Goal: Check status: Check status

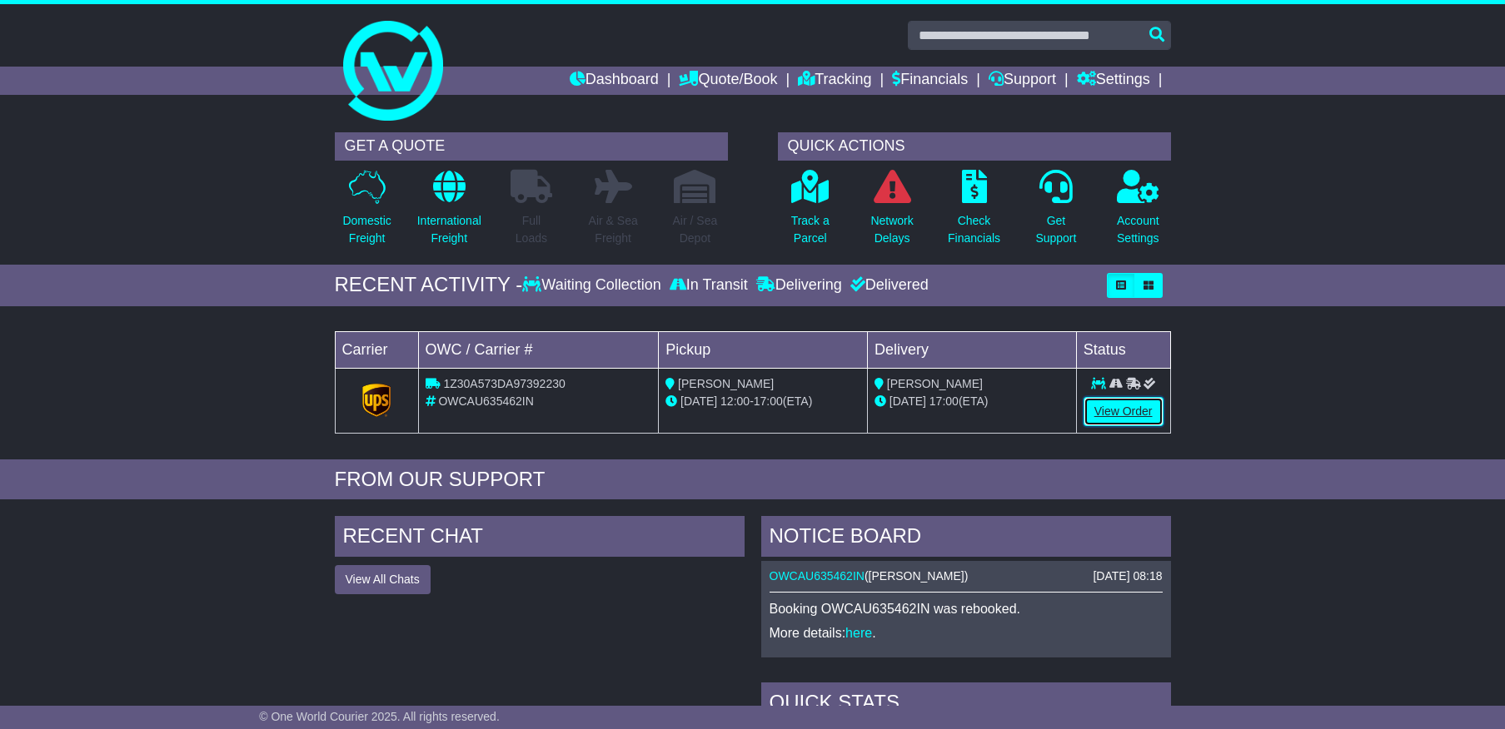
drag, startPoint x: 1127, startPoint y: 410, endPoint x: 1121, endPoint y: 418, distance: 10.7
click at [1127, 410] on link "View Order" at bounding box center [1123, 411] width 80 height 29
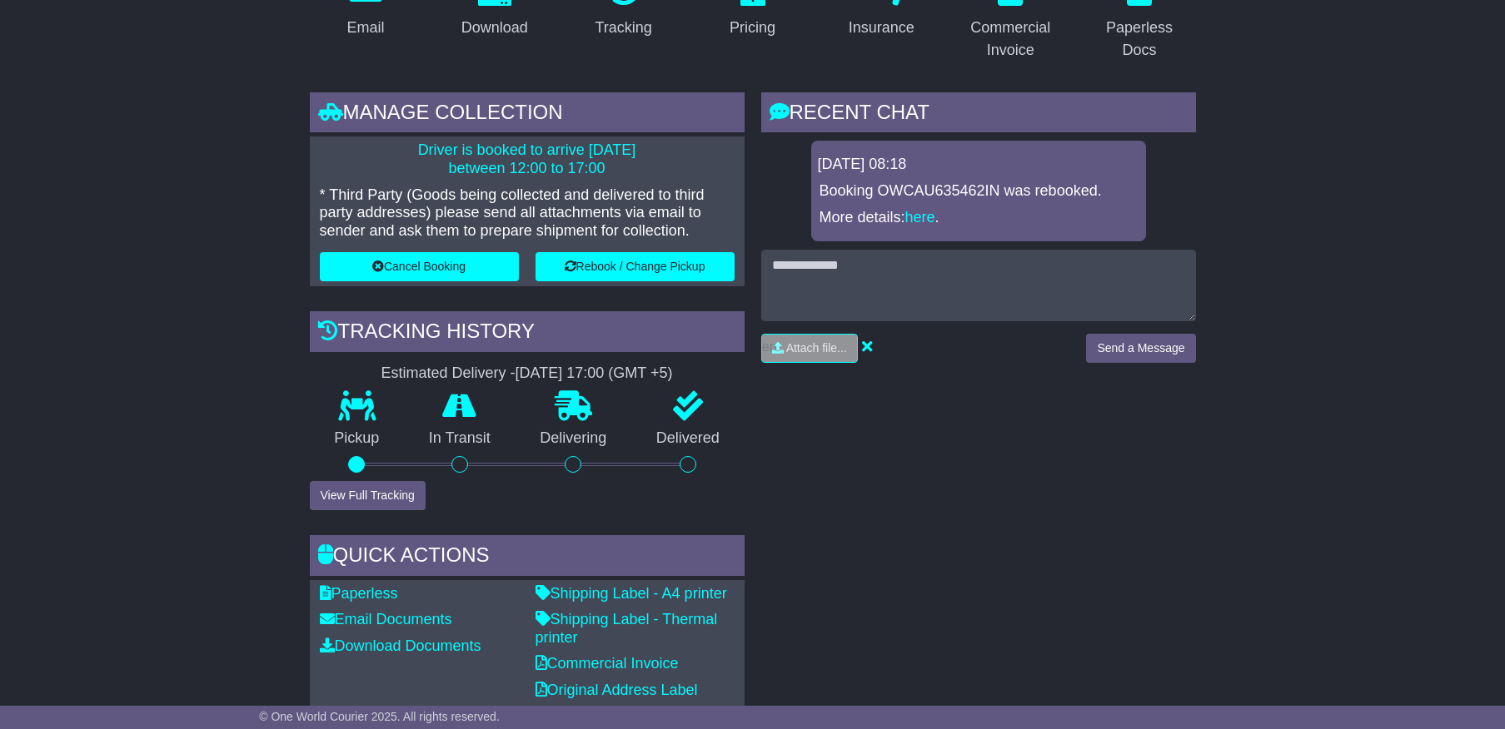
scroll to position [463, 0]
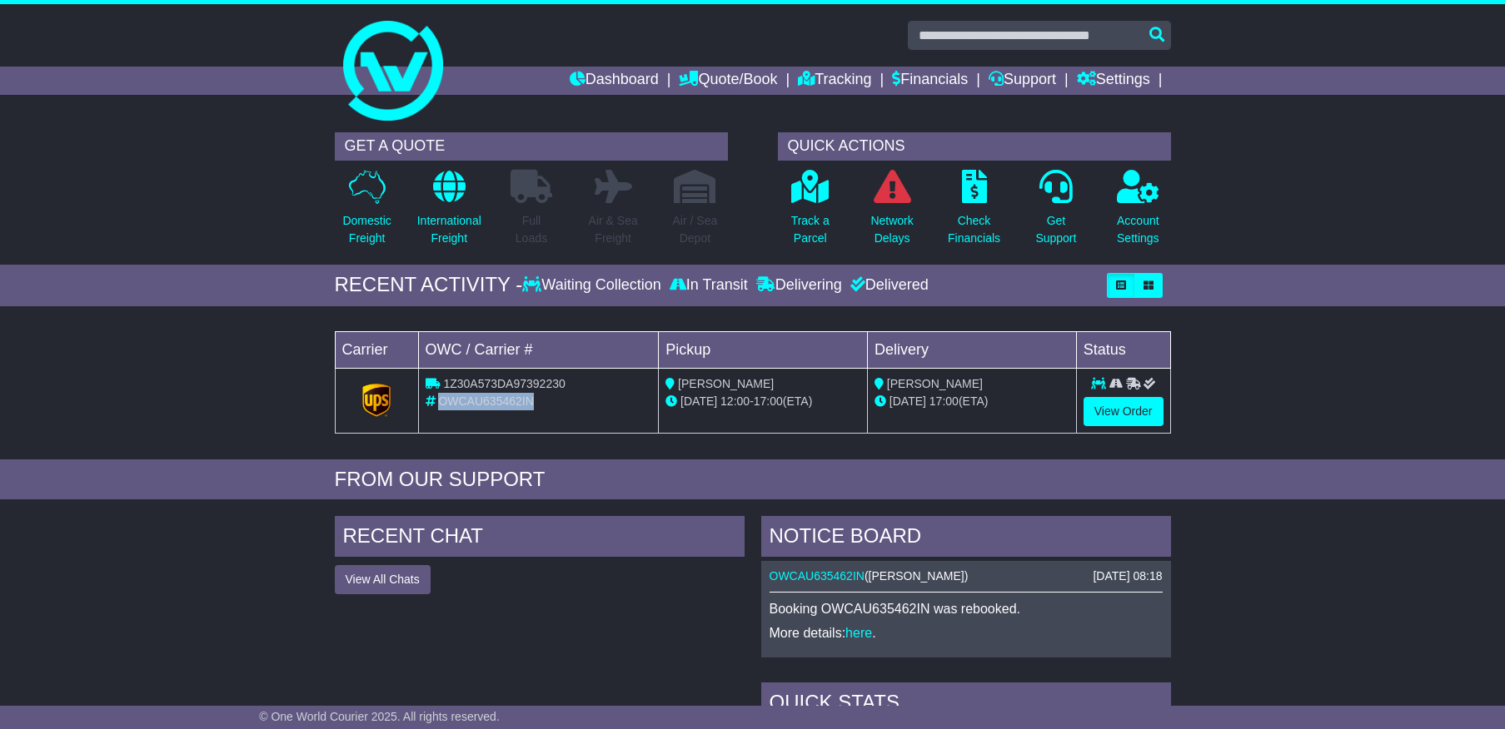
drag, startPoint x: 548, startPoint y: 400, endPoint x: 441, endPoint y: 401, distance: 106.6
click at [441, 401] on div "OWCAU635462IN" at bounding box center [538, 401] width 226 height 17
copy span "OWCAU635462IN"
click at [162, 398] on div "Loading... No bookings found Carrier OWC / Carrier # Pickup Delivery Status 1Z3…" at bounding box center [752, 387] width 1505 height 145
click at [510, 408] on div "OWCAU635462IN" at bounding box center [538, 401] width 226 height 17
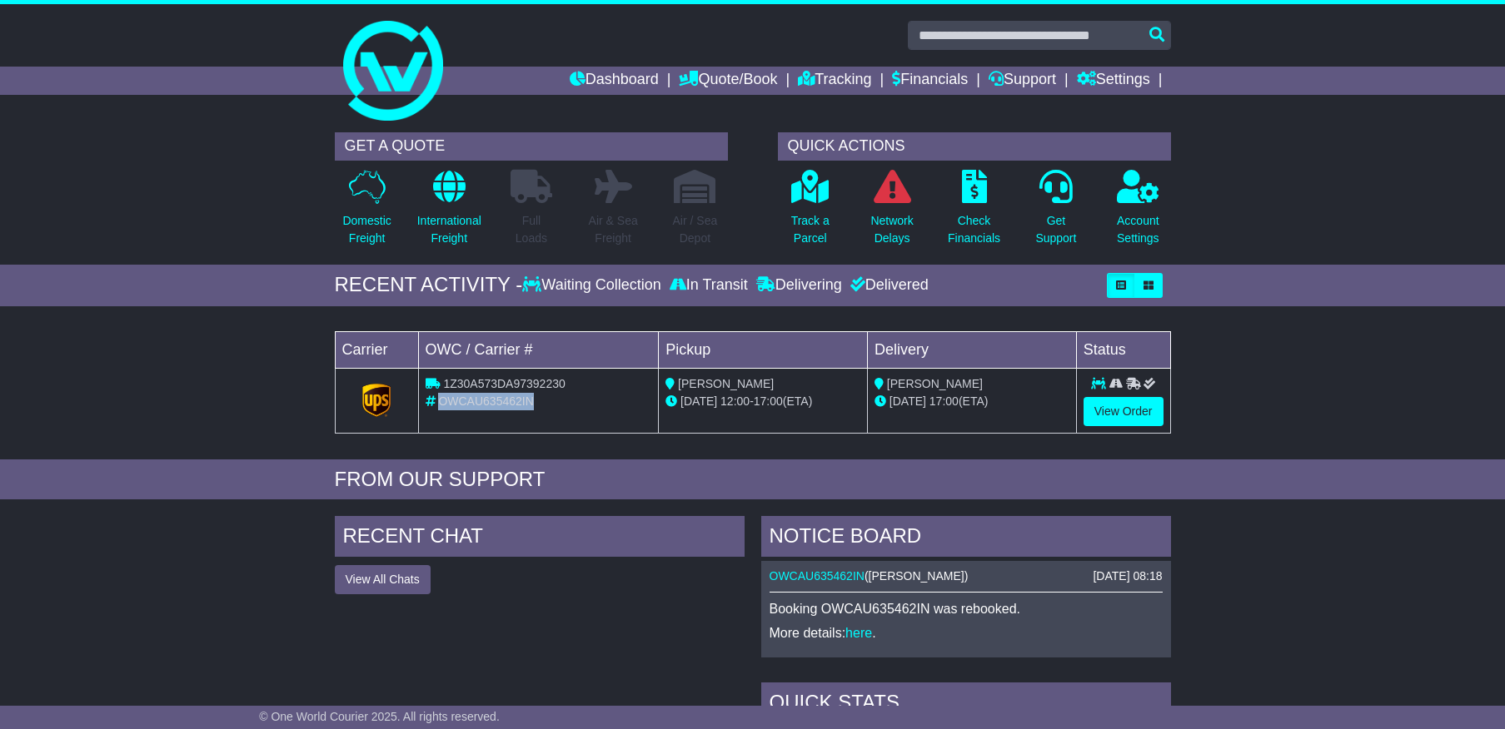
click at [510, 408] on div "OWCAU635462IN" at bounding box center [538, 401] width 226 height 17
copy span "OWCAU635462IN"
click at [499, 410] on div "OWCAU635462IN" at bounding box center [538, 401] width 226 height 17
click at [497, 408] on div "OWCAU635462IN" at bounding box center [538, 401] width 226 height 17
